Goal: Information Seeking & Learning: Learn about a topic

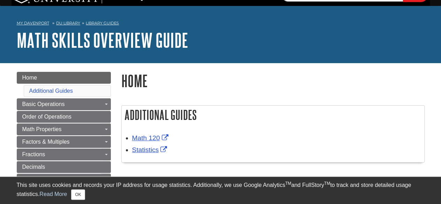
scroll to position [15, 0]
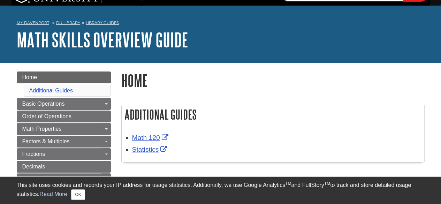
click at [268, 84] on h1 "Home" at bounding box center [272, 80] width 303 height 18
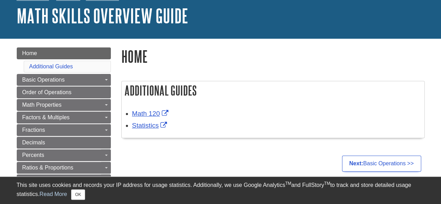
scroll to position [40, 0]
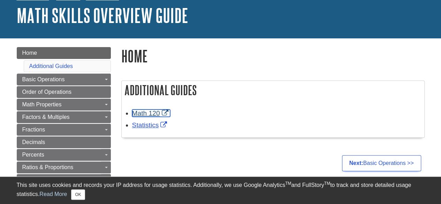
click at [148, 115] on link "Math 120" at bounding box center [151, 112] width 38 height 7
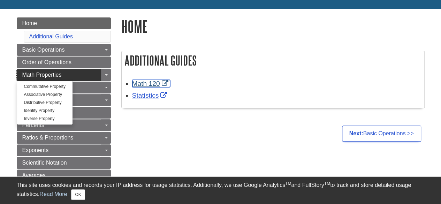
scroll to position [76, 0]
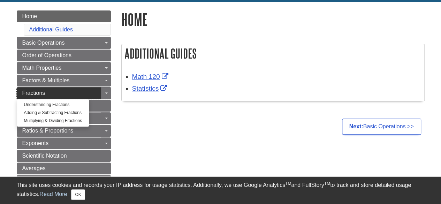
click at [64, 92] on link "Fractions" at bounding box center [64, 93] width 94 height 12
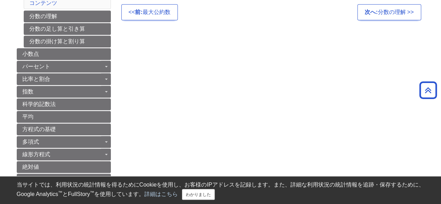
scroll to position [165, 0]
click at [173, 68] on div "メニュー 家 基本操作 ドロップダウンを切り替える 負の数 数値セット 整数の足し算と引き算 正負の整数の掛け算と割り算 ゼロで割る 異なる符号を持つ整数の加…" at bounding box center [220, 139] width 418 height 453
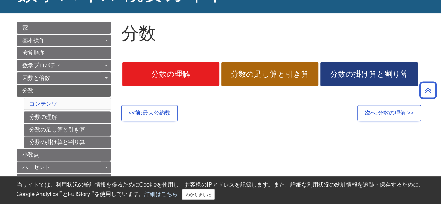
scroll to position [64, 0]
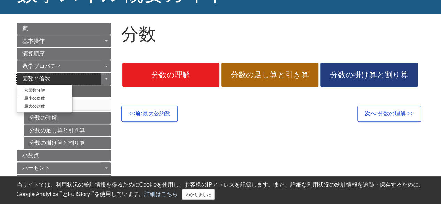
click at [89, 80] on link "因数と倍数" at bounding box center [64, 79] width 94 height 12
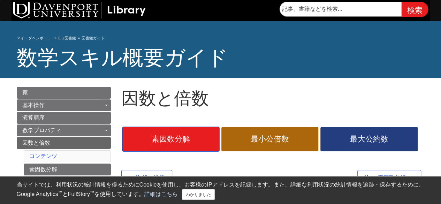
click at [169, 149] on link "素因数分解" at bounding box center [170, 139] width 97 height 24
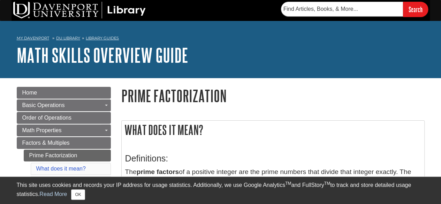
click at [249, 103] on h1 "Prime Factorization" at bounding box center [272, 96] width 303 height 18
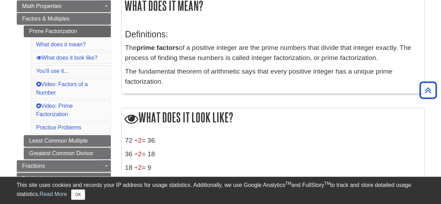
scroll to position [122, 0]
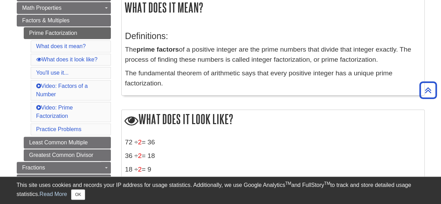
click at [338, 114] on h2 "What does it look like?" at bounding box center [273, 120] width 302 height 20
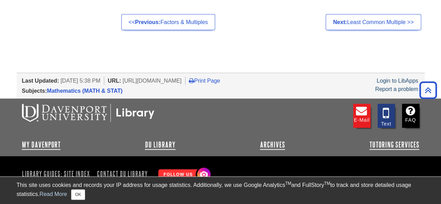
scroll to position [782, 0]
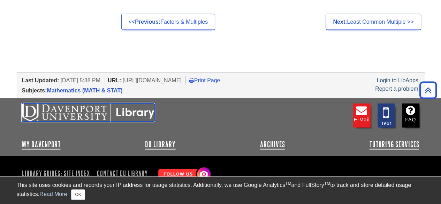
click at [95, 112] on img at bounding box center [88, 112] width 132 height 18
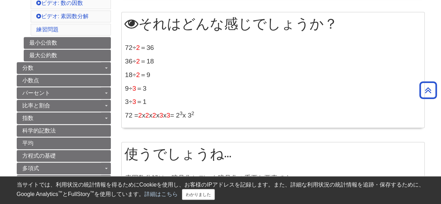
scroll to position [224, 0]
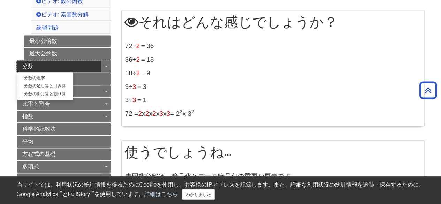
click at [65, 62] on link "分数" at bounding box center [64, 66] width 94 height 12
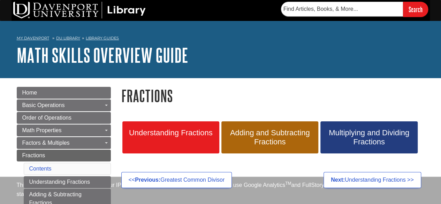
click at [51, 74] on div "My [PERSON_NAME][GEOGRAPHIC_DATA] Library Guides Math Skills Overview Guide Fra…" at bounding box center [220, 49] width 441 height 57
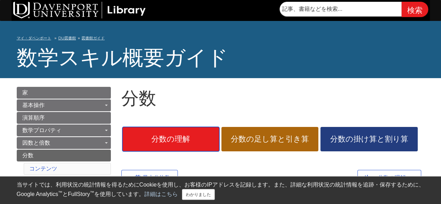
click at [194, 144] on span "分数の理解" at bounding box center [171, 139] width 86 height 10
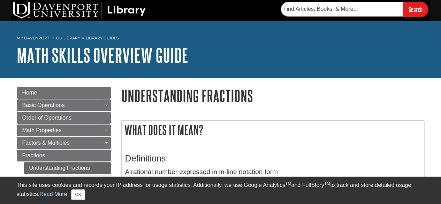
click at [126, 94] on h1 "Understanding Fractions" at bounding box center [272, 96] width 303 height 18
